Goal: Transaction & Acquisition: Book appointment/travel/reservation

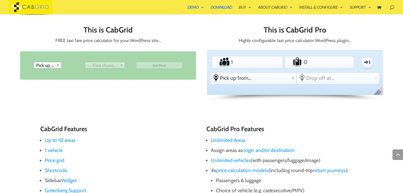
scroll to position [245, 0]
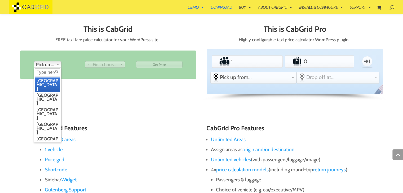
click at [55, 62] on link "Pick up from" at bounding box center [48, 64] width 28 height 7
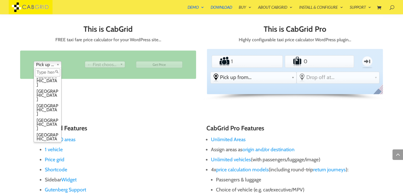
scroll to position [0, 0]
click at [49, 70] on input "text" at bounding box center [47, 73] width 25 height 8
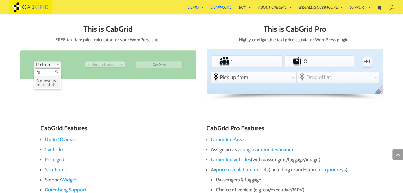
type input "f"
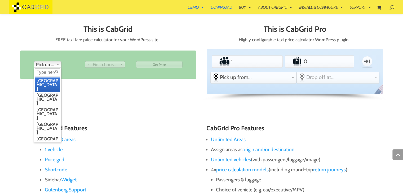
click at [49, 81] on li "[GEOGRAPHIC_DATA]" at bounding box center [47, 85] width 25 height 15
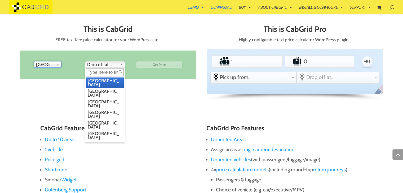
click at [115, 62] on span "Drop off at..." at bounding box center [102, 64] width 31 height 6
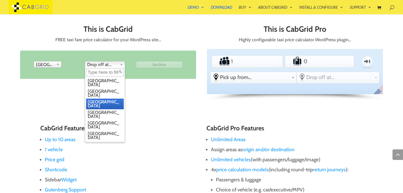
click at [107, 99] on li "[GEOGRAPHIC_DATA]" at bounding box center [105, 104] width 38 height 11
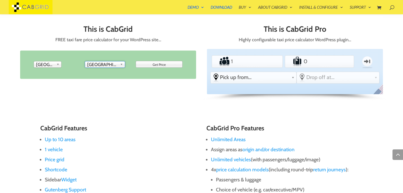
click at [159, 63] on input "Get Price" at bounding box center [159, 64] width 47 height 7
type input "Get Price"
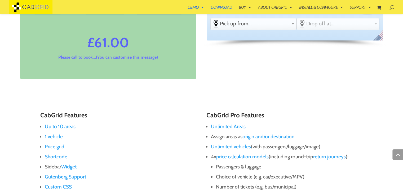
scroll to position [309, 0]
